Goal: Information Seeking & Learning: Learn about a topic

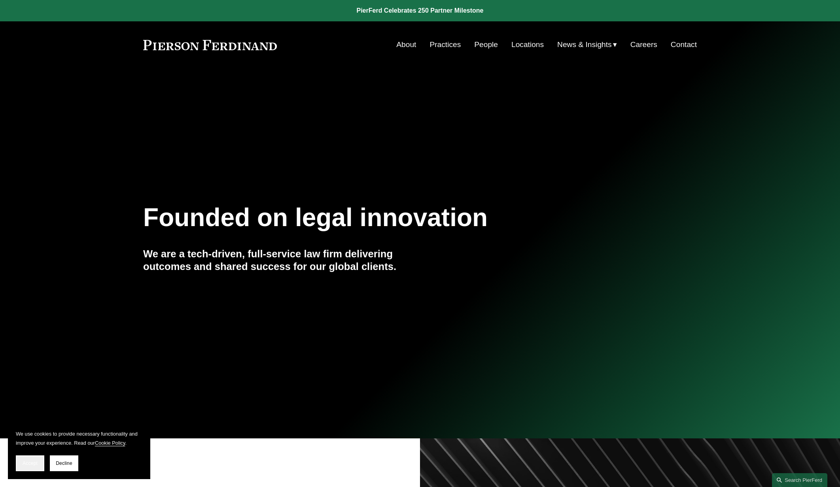
click at [37, 463] on span "Accept" at bounding box center [30, 464] width 15 height 6
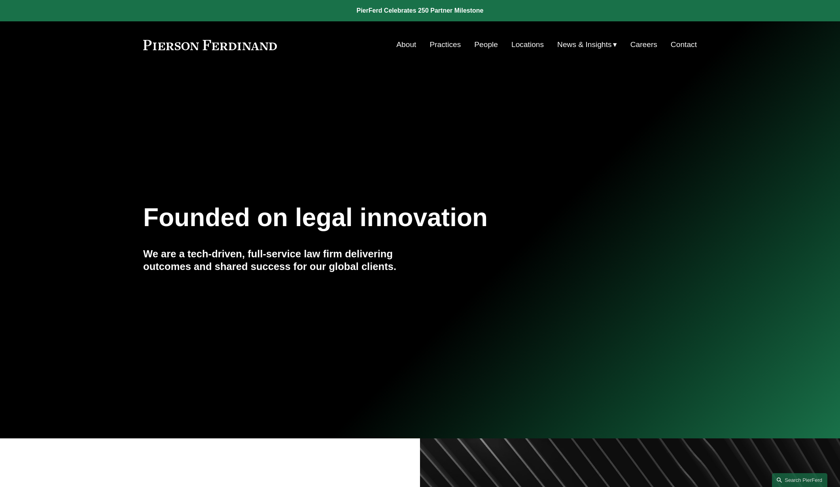
click at [482, 44] on link "People" at bounding box center [486, 44] width 24 height 15
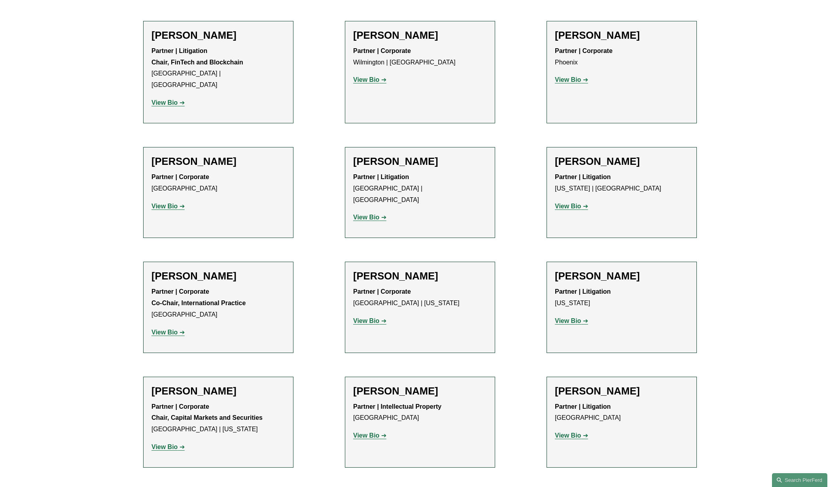
scroll to position [5170, 0]
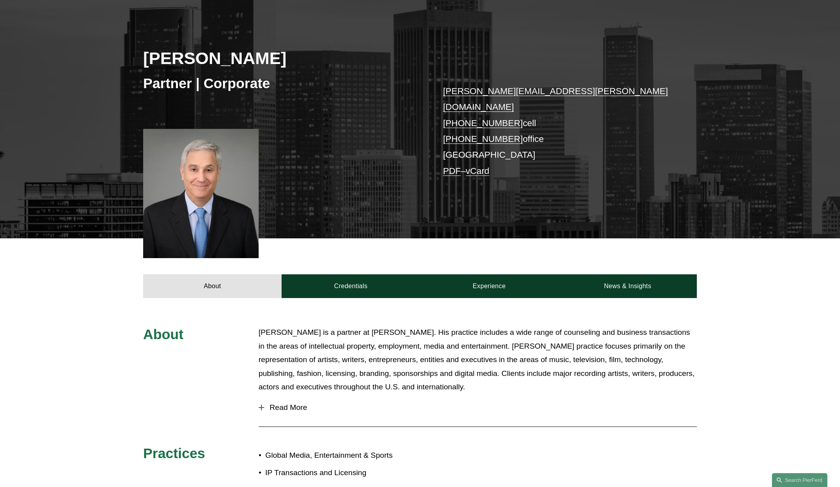
scroll to position [93, 0]
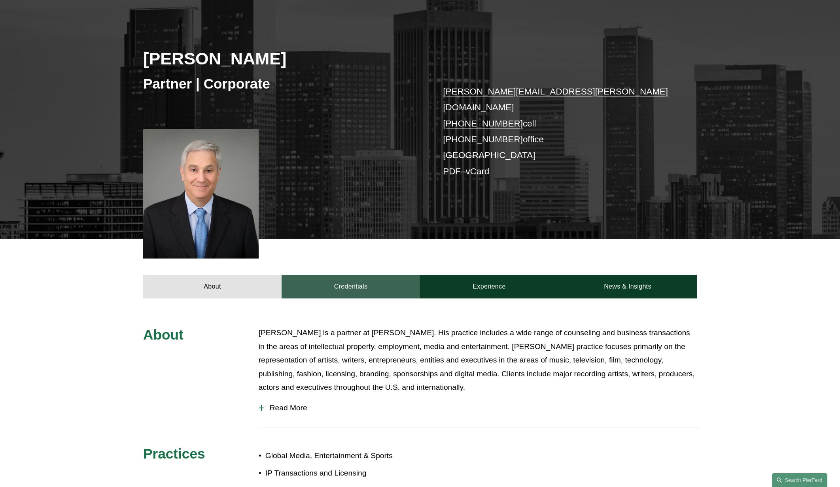
click at [346, 277] on link "Credentials" at bounding box center [351, 287] width 138 height 24
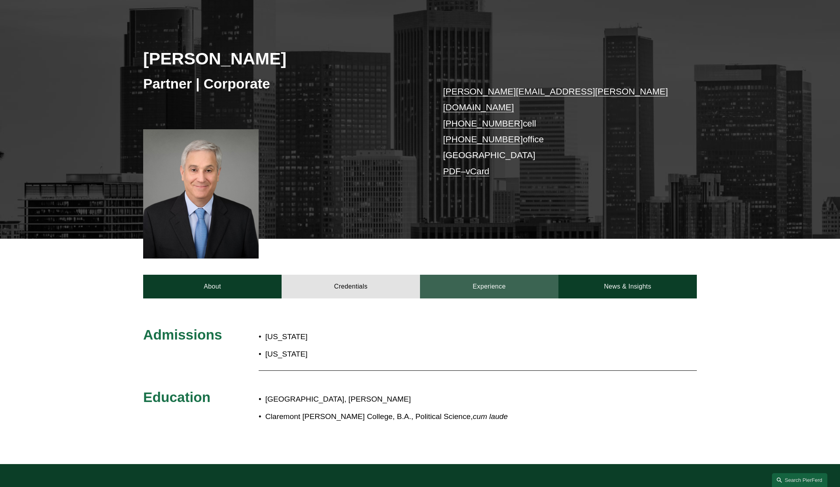
click at [470, 275] on link "Experience" at bounding box center [489, 287] width 138 height 24
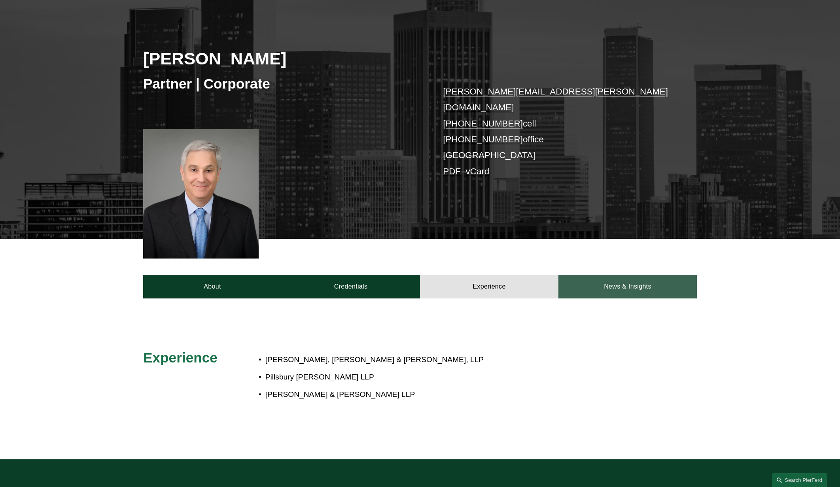
click at [629, 276] on link "News & Insights" at bounding box center [628, 287] width 138 height 24
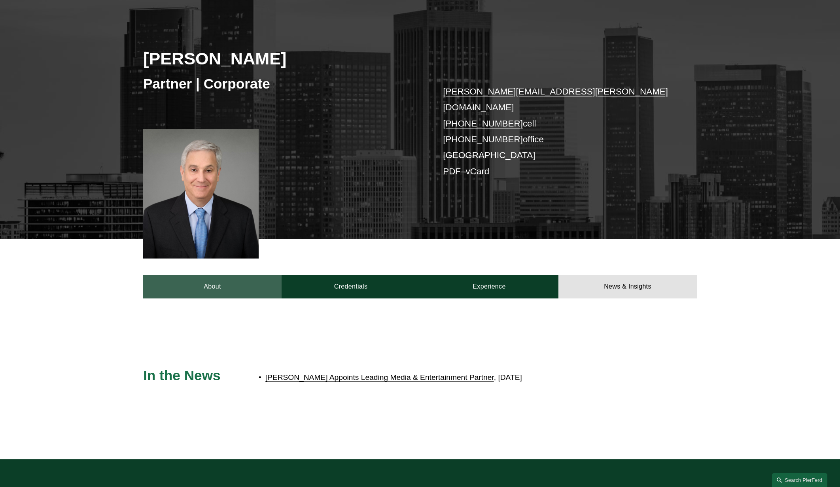
click at [212, 277] on link "About" at bounding box center [212, 287] width 138 height 24
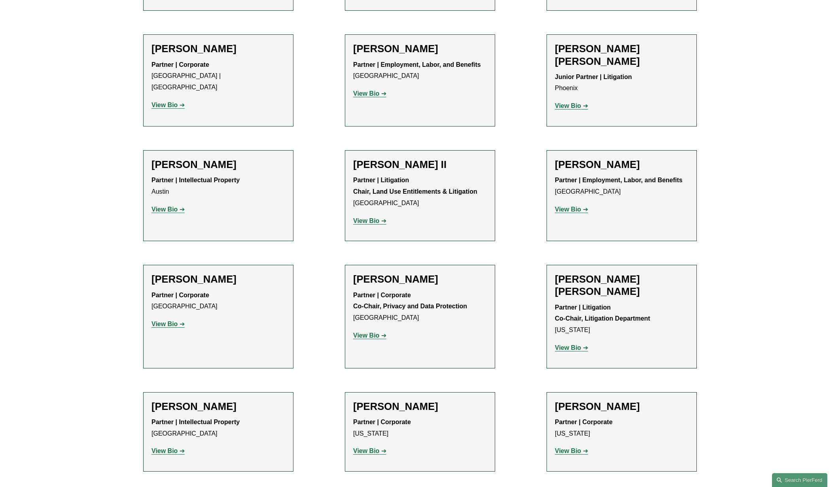
scroll to position [771, 0]
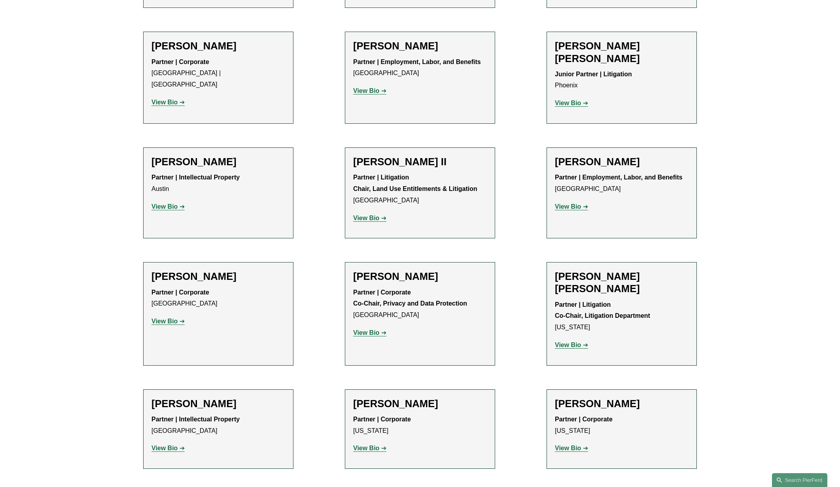
click at [365, 330] on strong "View Bio" at bounding box center [366, 333] width 26 height 7
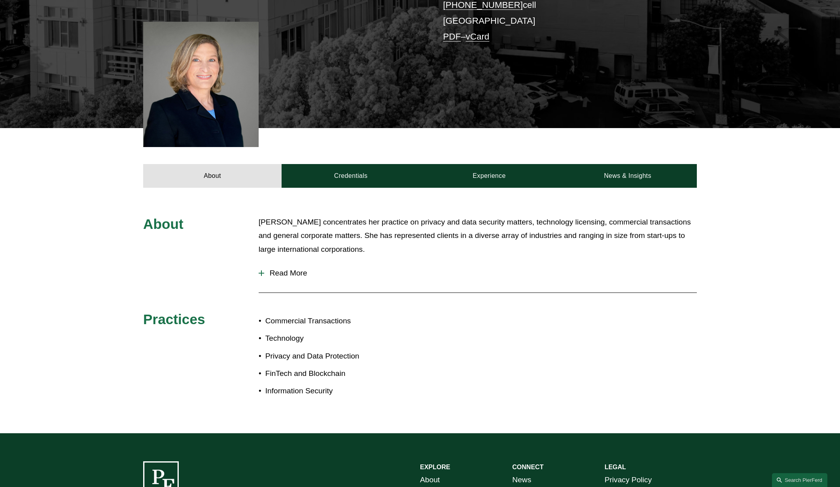
scroll to position [217, 0]
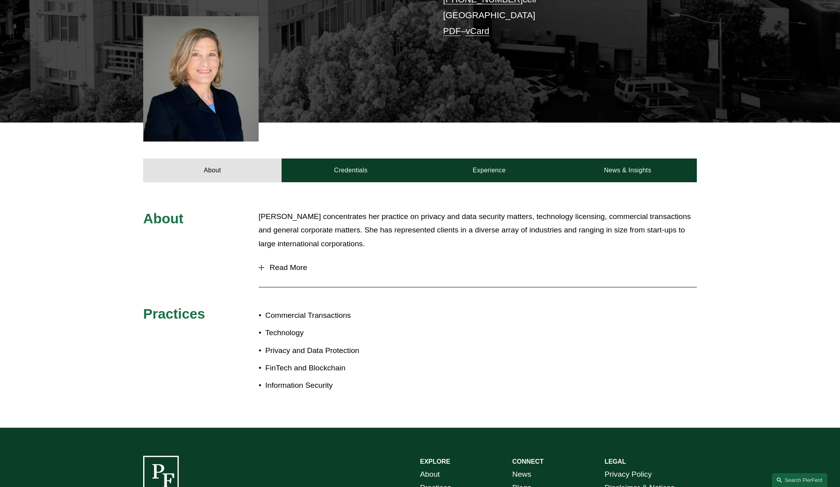
click at [291, 263] on span "Read More" at bounding box center [480, 267] width 433 height 9
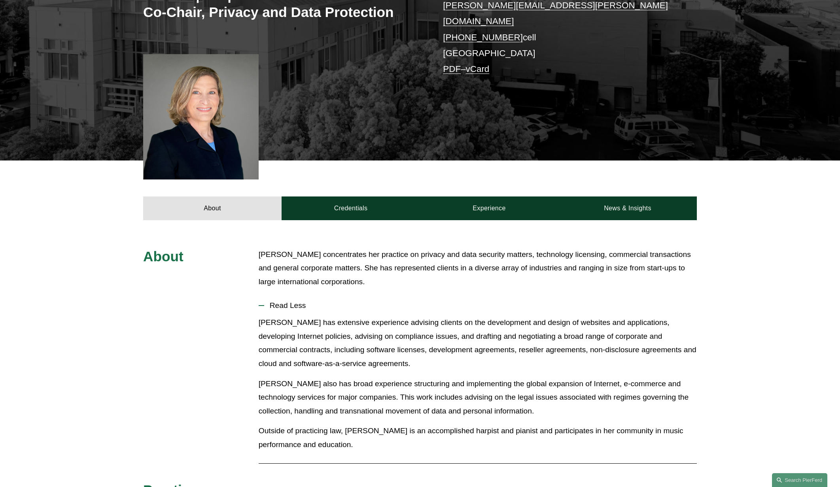
scroll to position [168, 0]
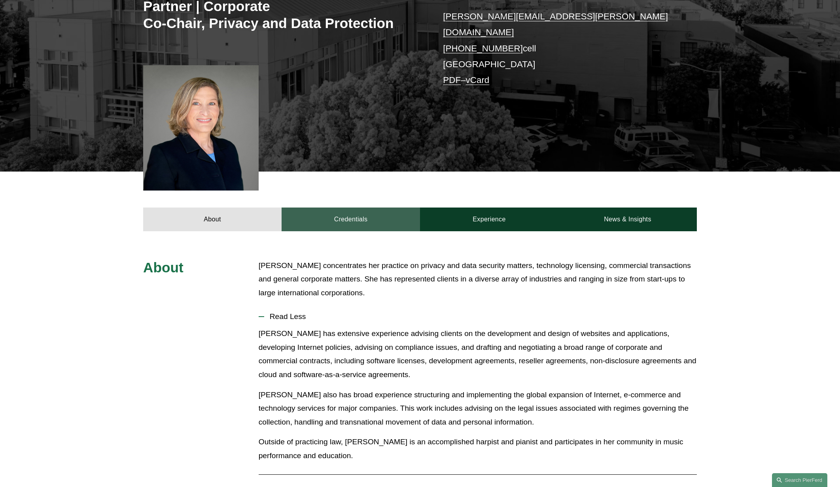
click at [335, 217] on link "Credentials" at bounding box center [351, 220] width 138 height 24
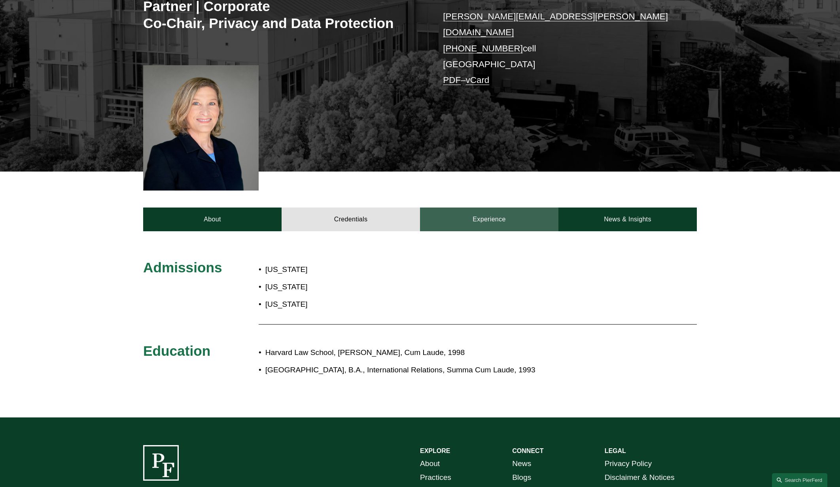
click at [497, 210] on link "Experience" at bounding box center [489, 220] width 138 height 24
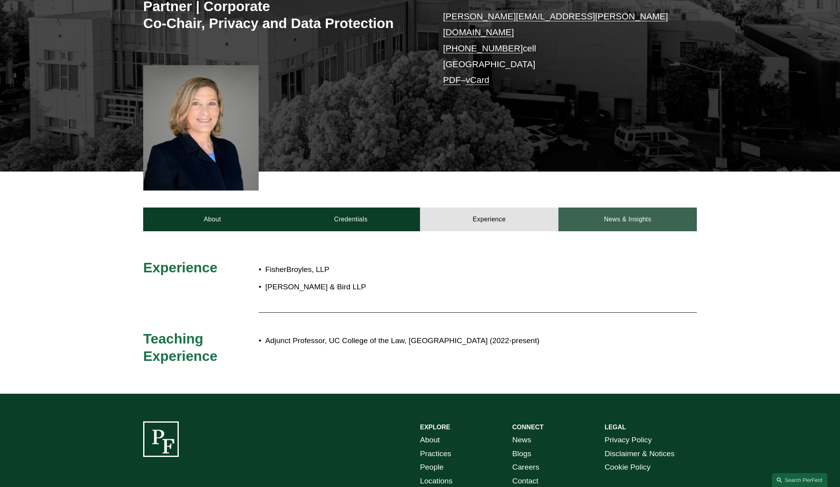
click at [639, 209] on link "News & Insights" at bounding box center [628, 220] width 138 height 24
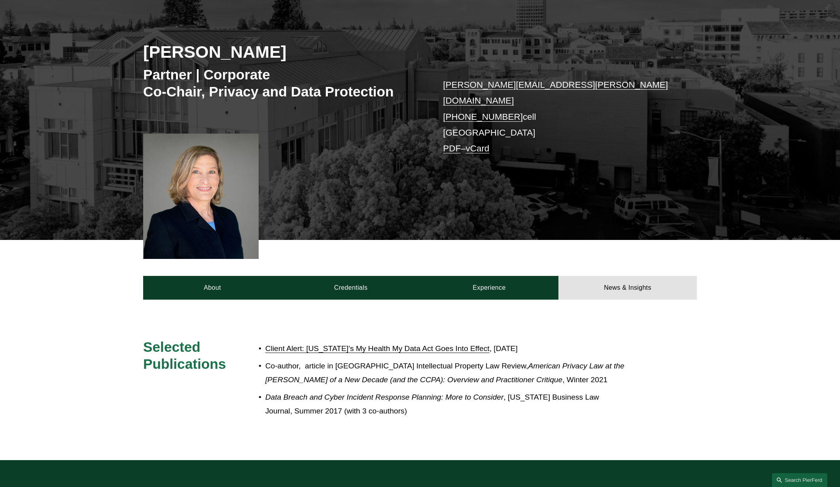
scroll to position [80, 0]
